Goal: Find specific page/section: Find specific page/section

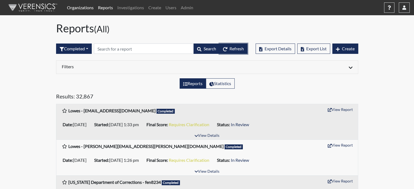
click at [234, 50] on span "Refresh" at bounding box center [237, 48] width 14 height 5
click at [77, 10] on link "Organizations" at bounding box center [80, 7] width 31 height 11
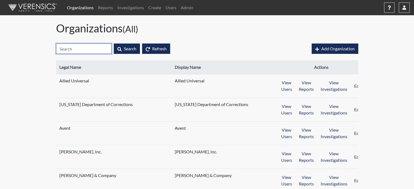
click at [97, 50] on input "text" at bounding box center [84, 49] width 56 height 10
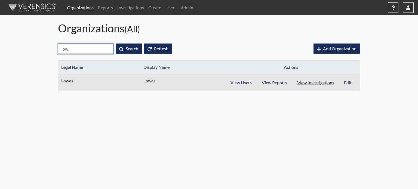
type input "low"
click at [327, 85] on button "View Investigations" at bounding box center [315, 83] width 47 height 10
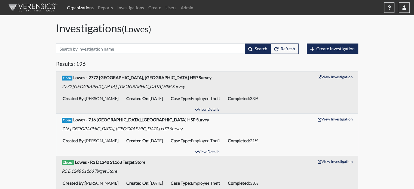
drag, startPoint x: 87, startPoint y: 98, endPoint x: 116, endPoint y: 103, distance: 29.3
click at [116, 103] on ul "Created By: Tony Caldwell Created On: Aug 12, 2025 Case Type: Employee Theft Co…" at bounding box center [207, 98] width 294 height 11
click at [104, 7] on link "Reports" at bounding box center [105, 7] width 19 height 11
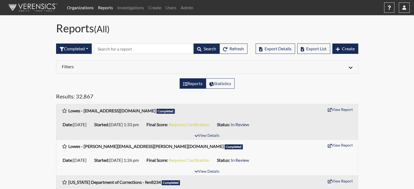
drag, startPoint x: 81, startPoint y: 28, endPoint x: 56, endPoint y: 27, distance: 25.3
click at [56, 27] on h1 "Reports (All)" at bounding box center [207, 28] width 302 height 13
click at [57, 27] on h1 "Reports (All)" at bounding box center [207, 28] width 302 height 13
drag, startPoint x: 92, startPoint y: 31, endPoint x: 54, endPoint y: 29, distance: 37.1
click at [54, 29] on div "Reports (All)" at bounding box center [207, 29] width 311 height 15
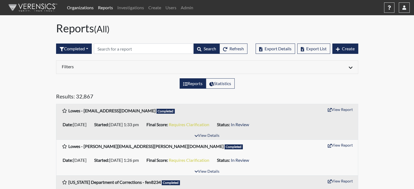
click at [116, 32] on h1 "Reports (All)" at bounding box center [207, 28] width 302 height 13
drag, startPoint x: 114, startPoint y: 31, endPoint x: 58, endPoint y: 30, distance: 56.7
click at [58, 30] on h1 "Reports (All)" at bounding box center [207, 28] width 302 height 13
click at [114, 29] on h1 "Reports (All)" at bounding box center [207, 28] width 302 height 13
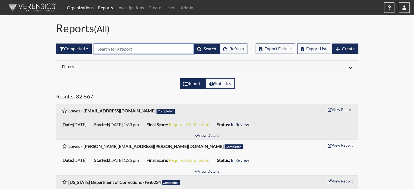
click at [181, 47] on input "text" at bounding box center [144, 49] width 100 height 10
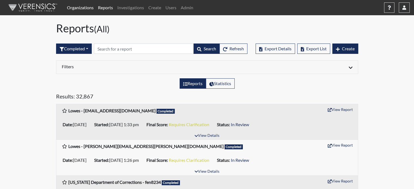
click at [179, 32] on h1 "Reports (All)" at bounding box center [207, 28] width 302 height 13
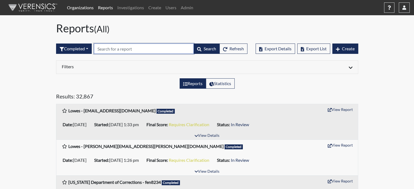
click at [173, 47] on input "text" at bounding box center [144, 49] width 100 height 10
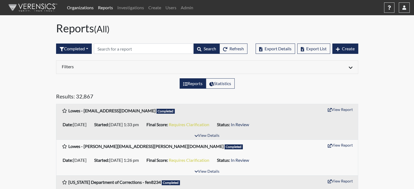
click at [177, 32] on h1 "Reports (All)" at bounding box center [207, 28] width 302 height 13
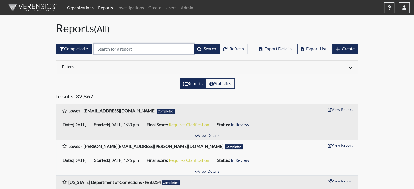
click at [171, 48] on input "text" at bounding box center [144, 49] width 100 height 10
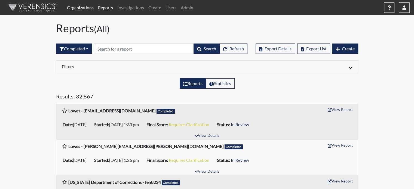
click at [175, 30] on h1 "Reports (All)" at bounding box center [207, 28] width 302 height 13
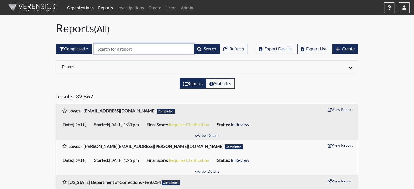
click at [169, 48] on input "text" at bounding box center [144, 49] width 100 height 10
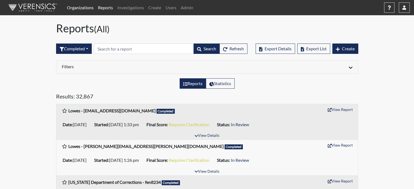
click at [171, 34] on h1 "Reports (All)" at bounding box center [207, 28] width 302 height 13
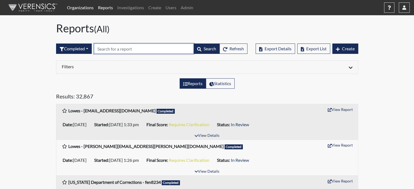
click at [101, 47] on input "text" at bounding box center [144, 49] width 100 height 10
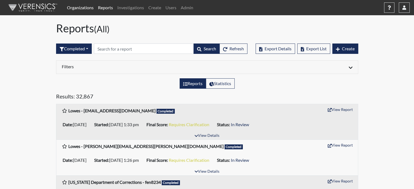
click at [120, 35] on div "Reports (All)" at bounding box center [207, 29] width 311 height 15
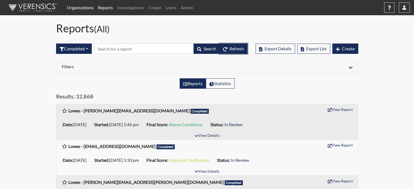
click at [231, 45] on button "Refresh" at bounding box center [234, 49] width 28 height 10
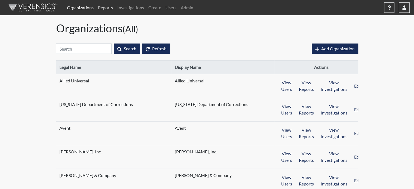
click at [107, 8] on link "Reports" at bounding box center [105, 7] width 19 height 11
